Goal: Information Seeking & Learning: Learn about a topic

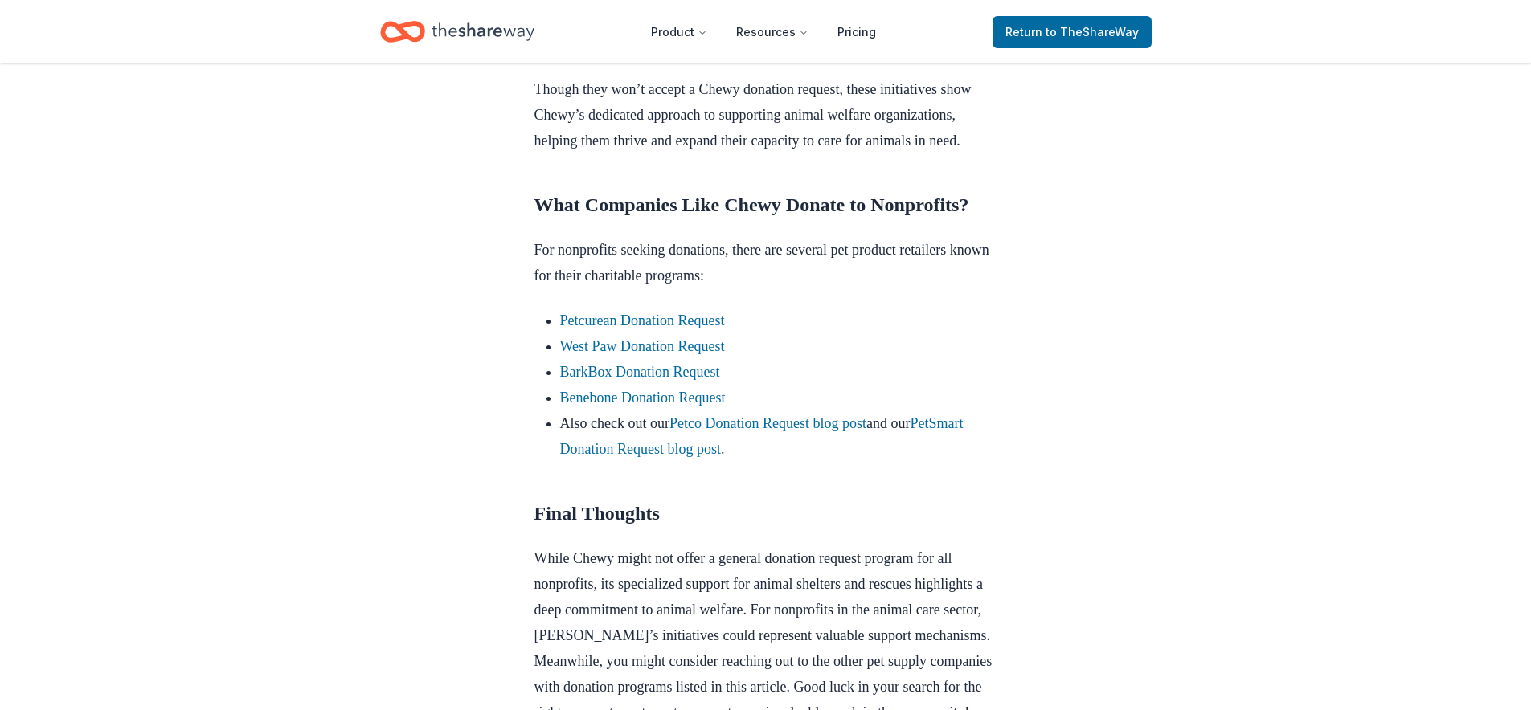
scroll to position [1391, 0]
click at [765, 431] on link "Petco Donation Request blog post" at bounding box center [767, 423] width 197 height 16
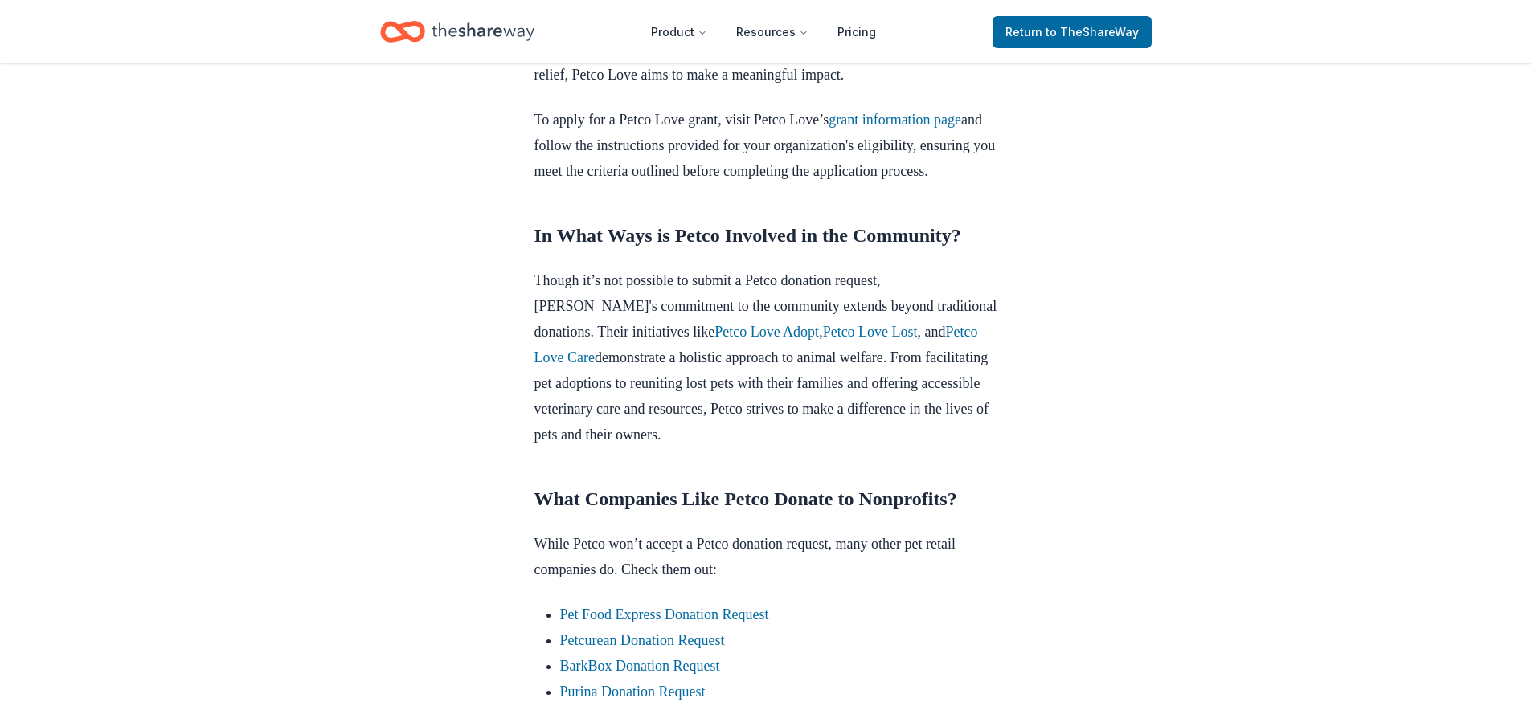
scroll to position [1556, 0]
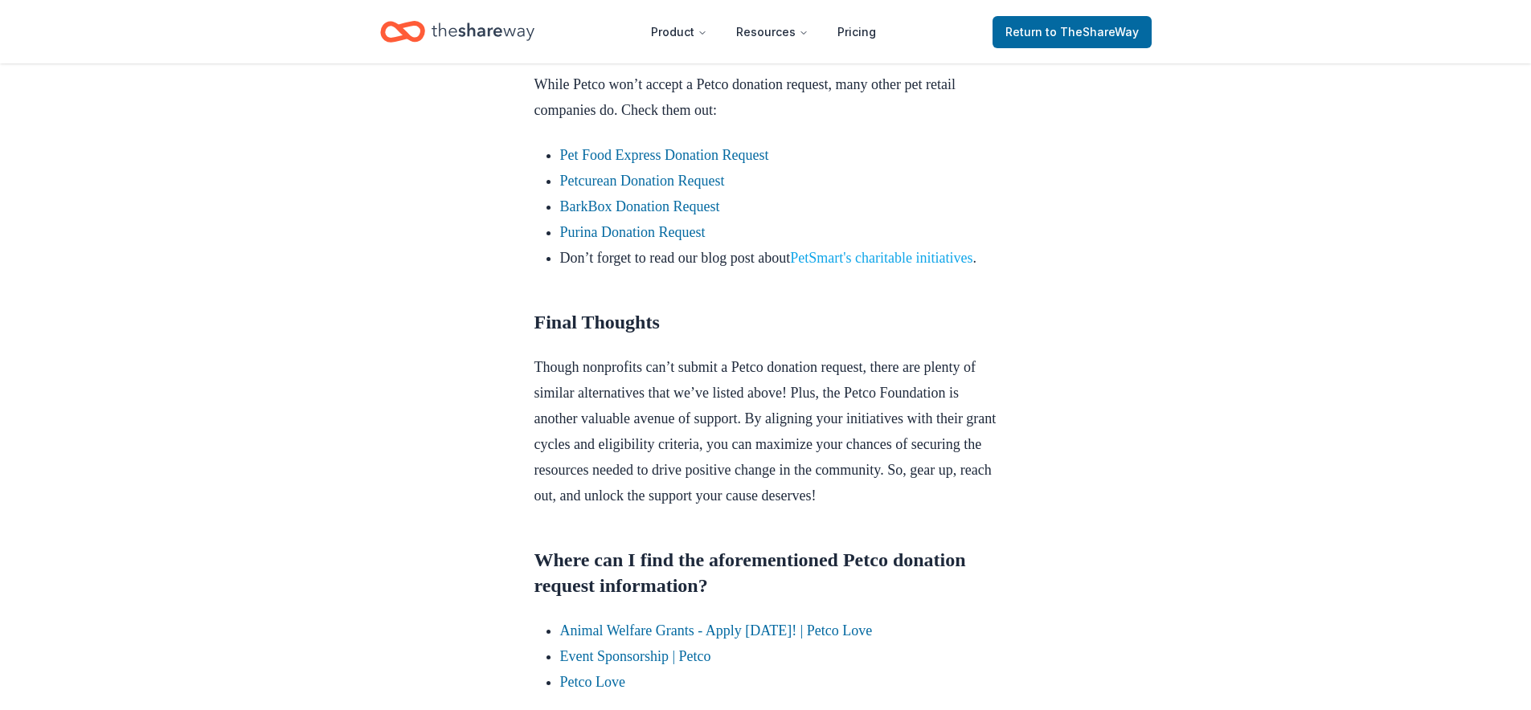
click at [874, 266] on link "PetSmart's charitable initiatives" at bounding box center [881, 258] width 182 height 16
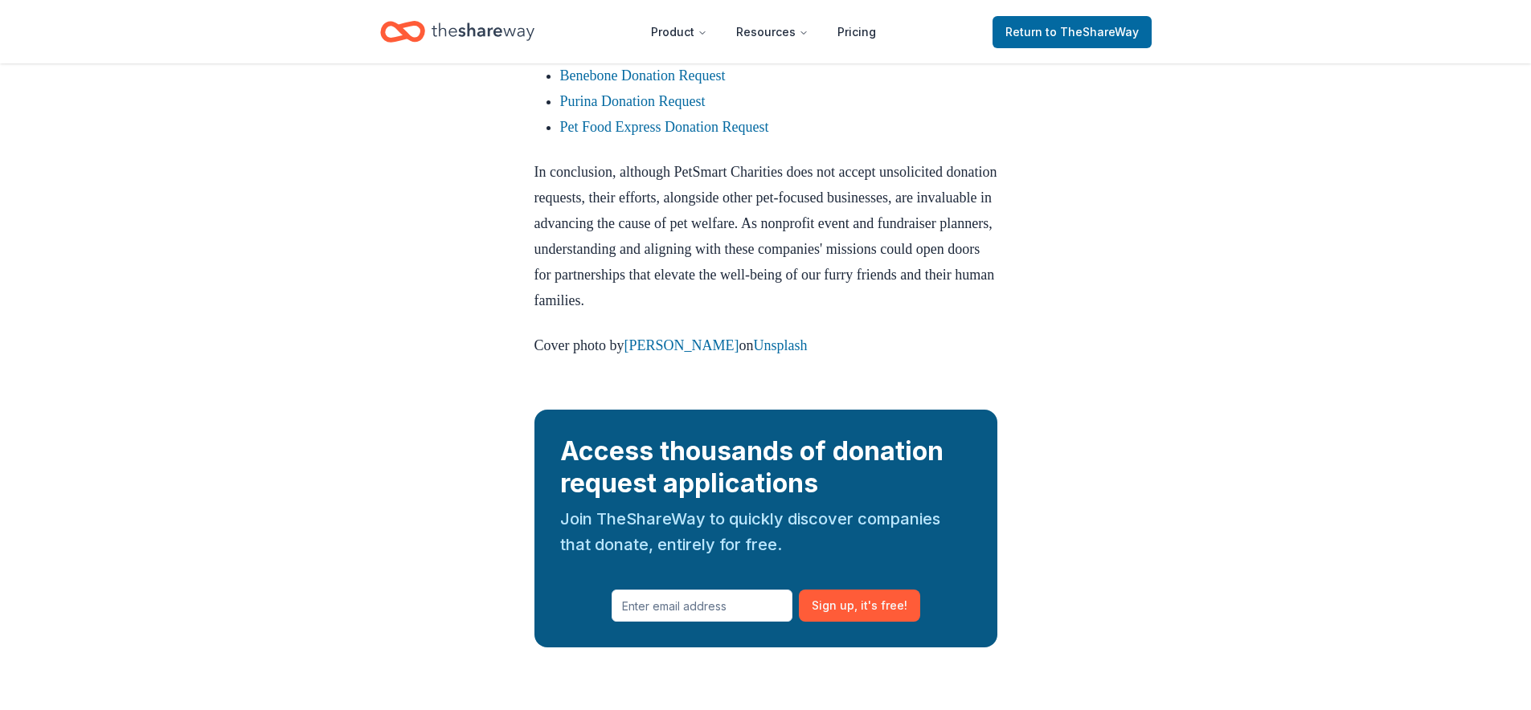
scroll to position [1742, 0]
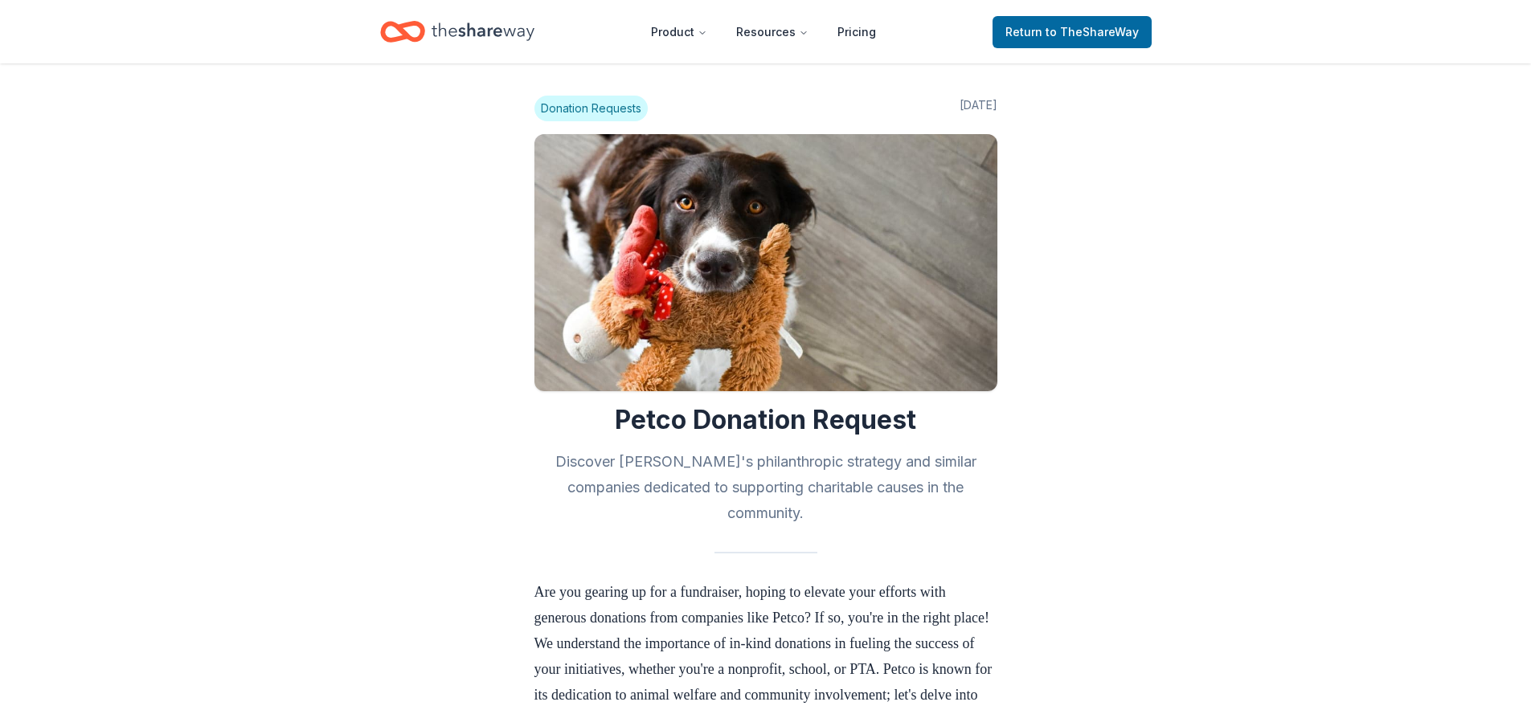
scroll to position [1556, 0]
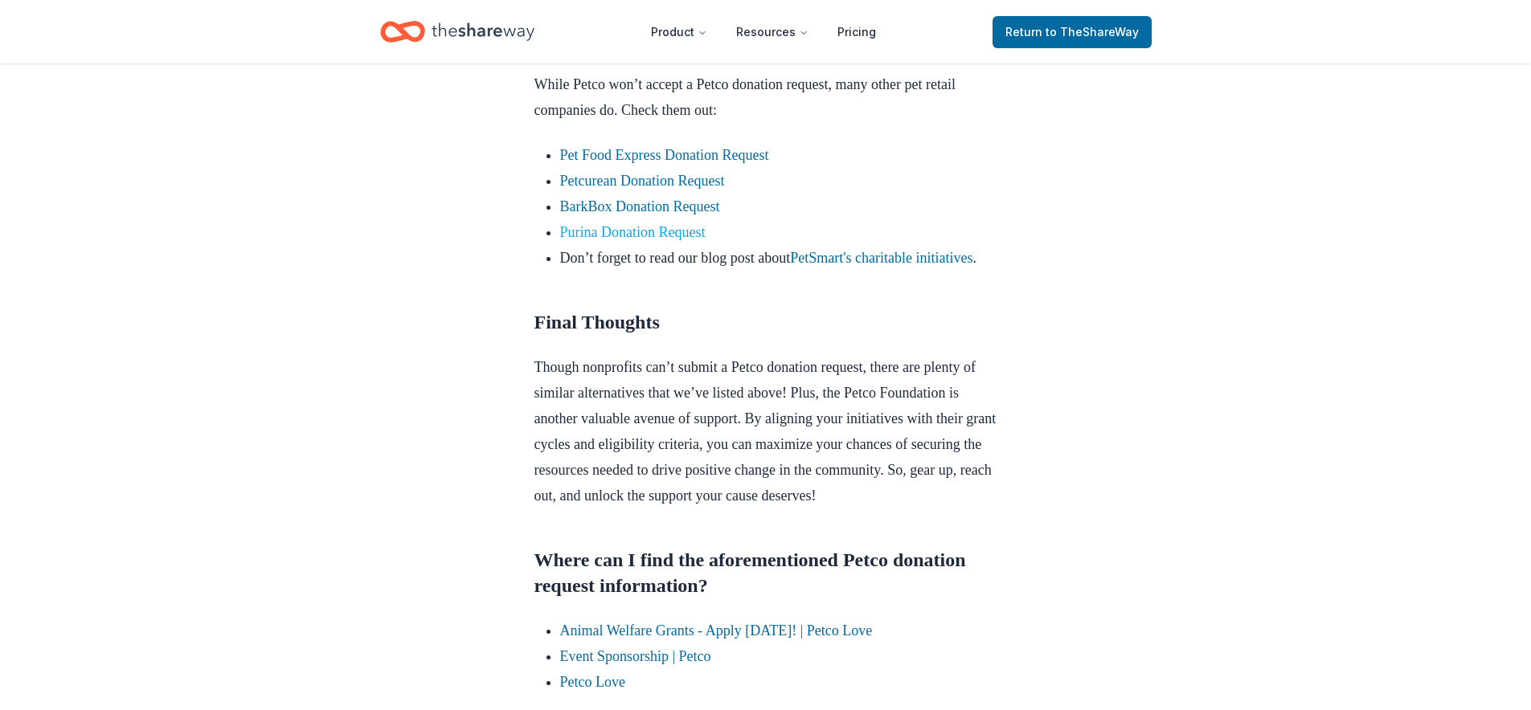
click at [665, 240] on link "Purina Donation Request" at bounding box center [632, 232] width 145 height 16
click at [620, 240] on link "Purina Donation Request" at bounding box center [632, 232] width 145 height 16
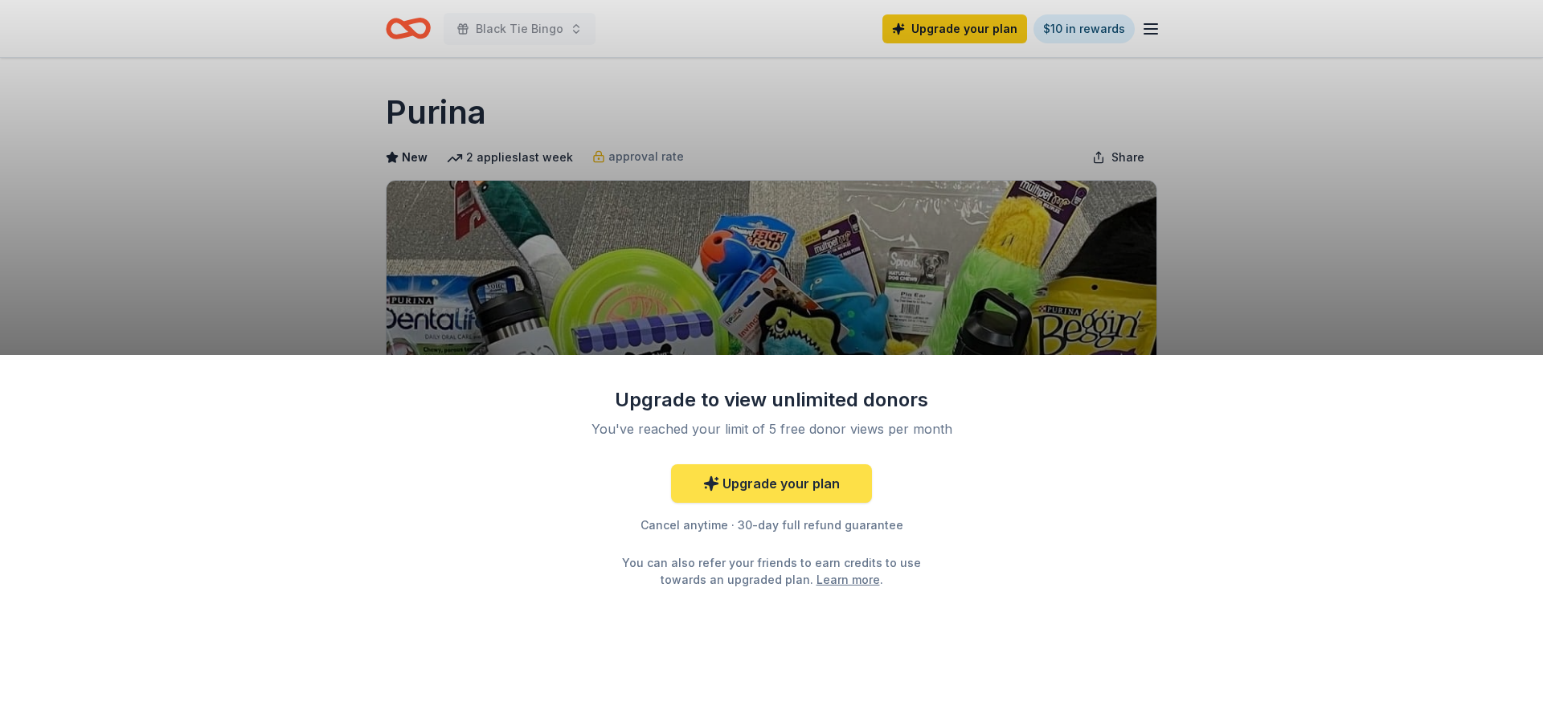
click at [774, 482] on link "Upgrade your plan" at bounding box center [771, 483] width 201 height 39
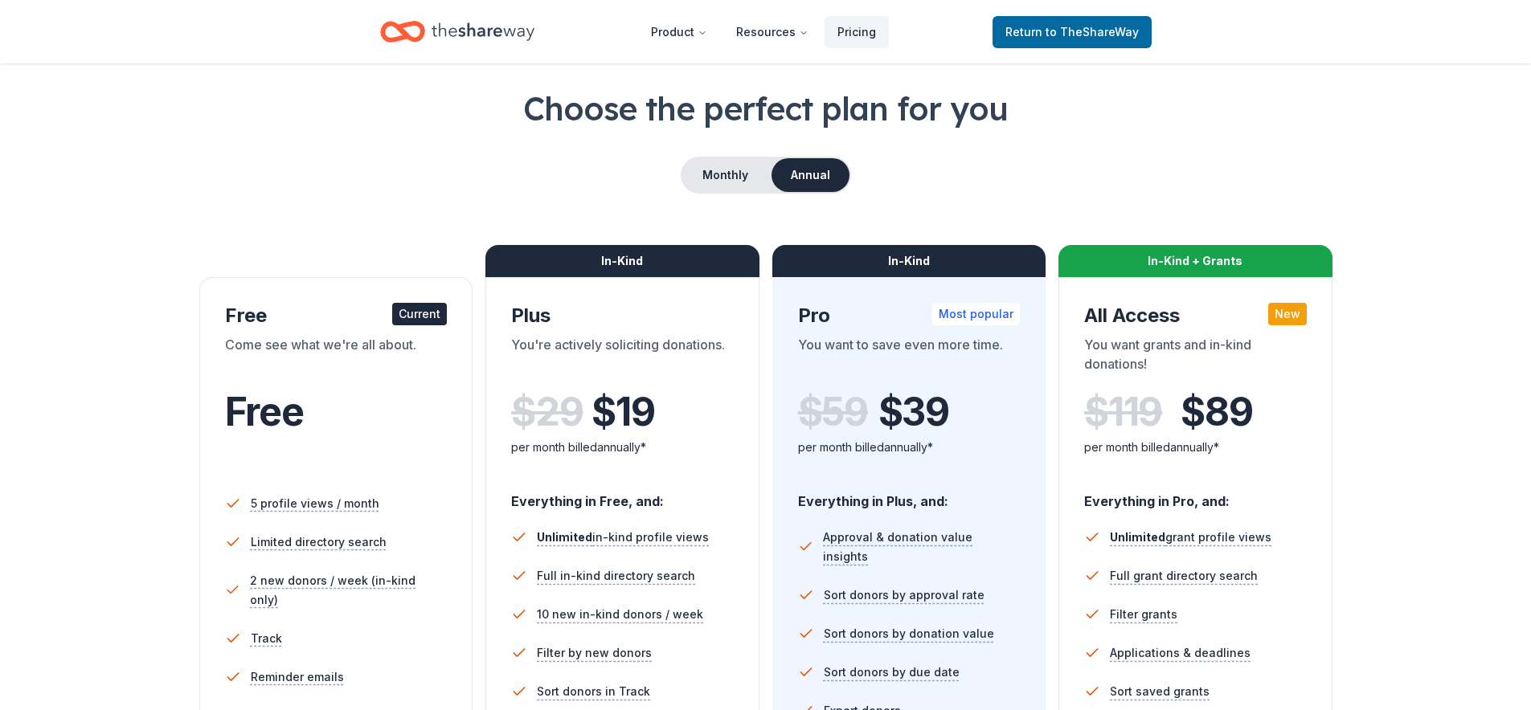
scroll to position [126, 0]
